Goal: Check status

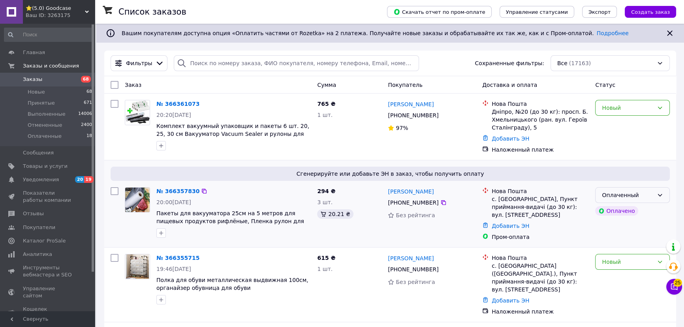
click at [632, 192] on div "Оплаченный" at bounding box center [628, 195] width 52 height 9
click at [626, 209] on li "Принят" at bounding box center [633, 212] width 74 height 14
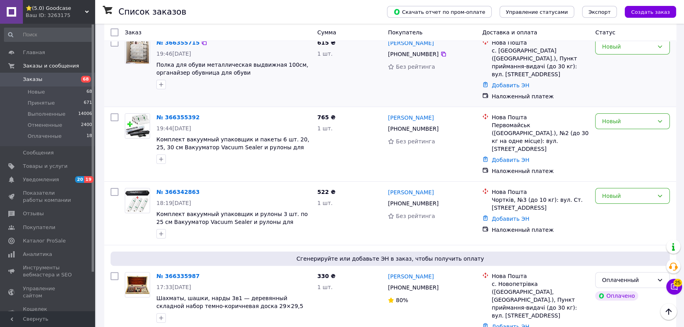
scroll to position [251, 0]
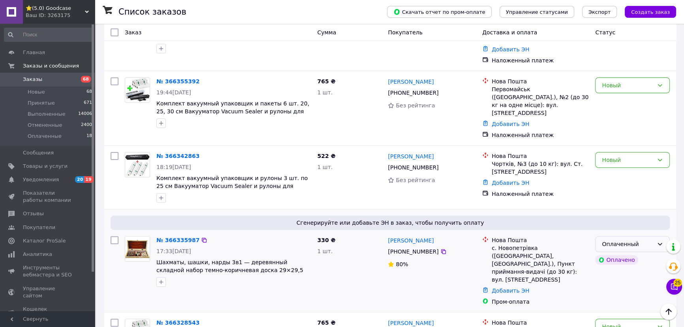
click at [628, 236] on div "Оплаченный" at bounding box center [632, 244] width 75 height 16
click at [620, 238] on li "Принят" at bounding box center [633, 242] width 74 height 14
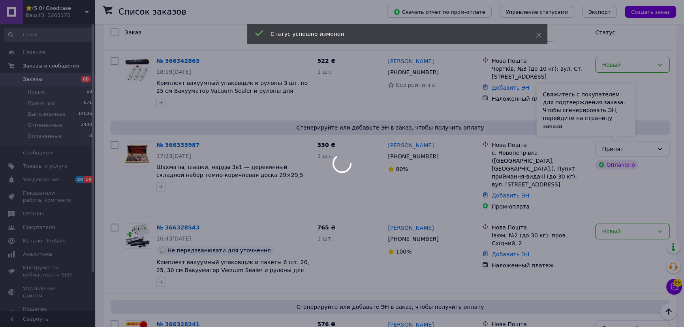
scroll to position [359, 0]
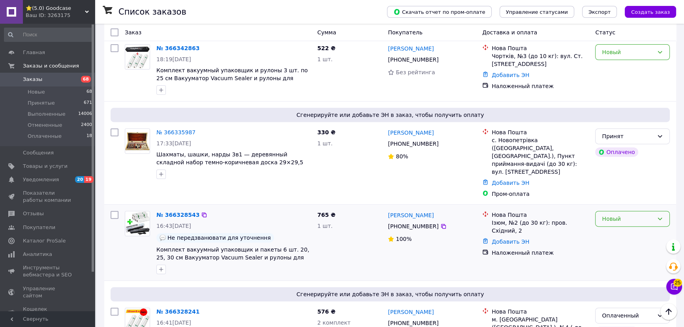
click at [622, 214] on div "Новый" at bounding box center [628, 218] width 52 height 9
click at [617, 205] on li "Принят" at bounding box center [633, 209] width 74 height 14
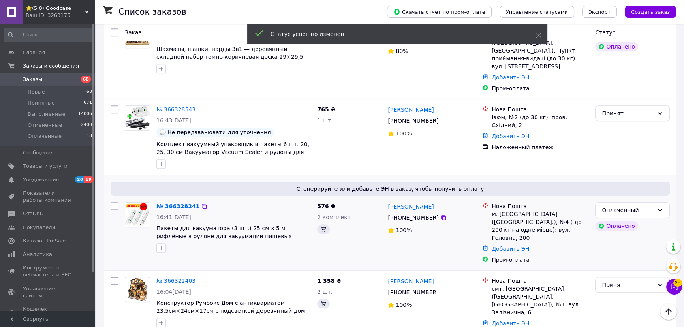
scroll to position [466, 0]
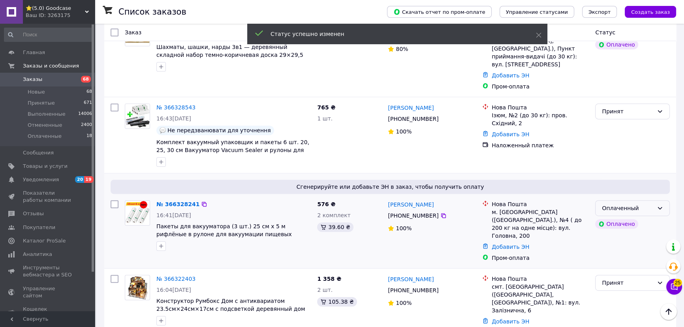
click at [644, 204] on div "Оплаченный" at bounding box center [628, 208] width 52 height 9
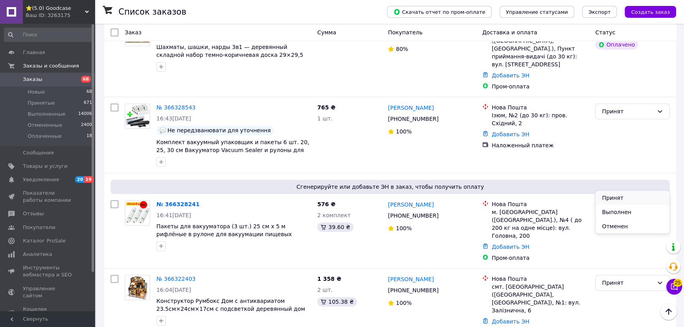
click at [613, 197] on li "Принят" at bounding box center [633, 198] width 74 height 14
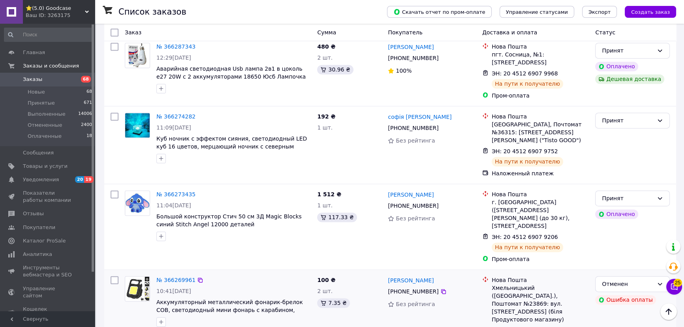
scroll to position [1400, 0]
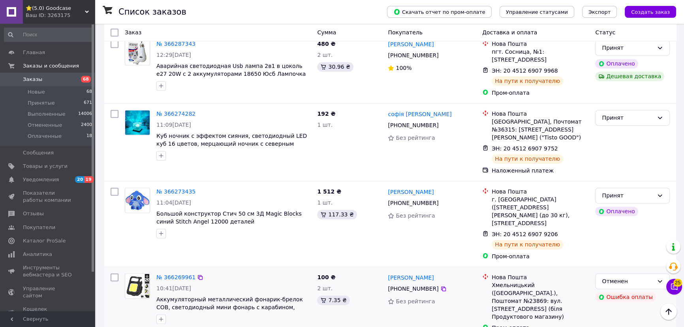
click at [199, 327] on link "2 товара в заказе" at bounding box center [182, 331] width 52 height 6
click at [204, 327] on link "2 товара в заказе" at bounding box center [182, 331] width 52 height 6
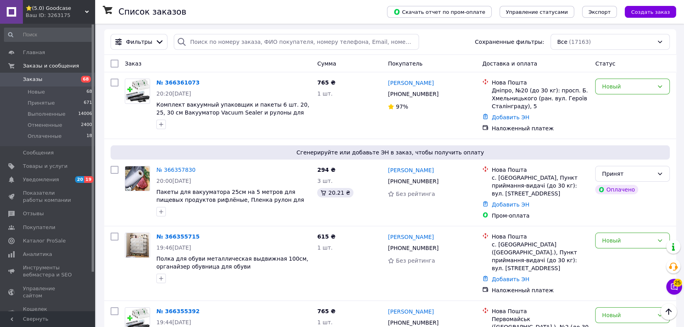
scroll to position [0, 0]
